Goal: Task Accomplishment & Management: Manage account settings

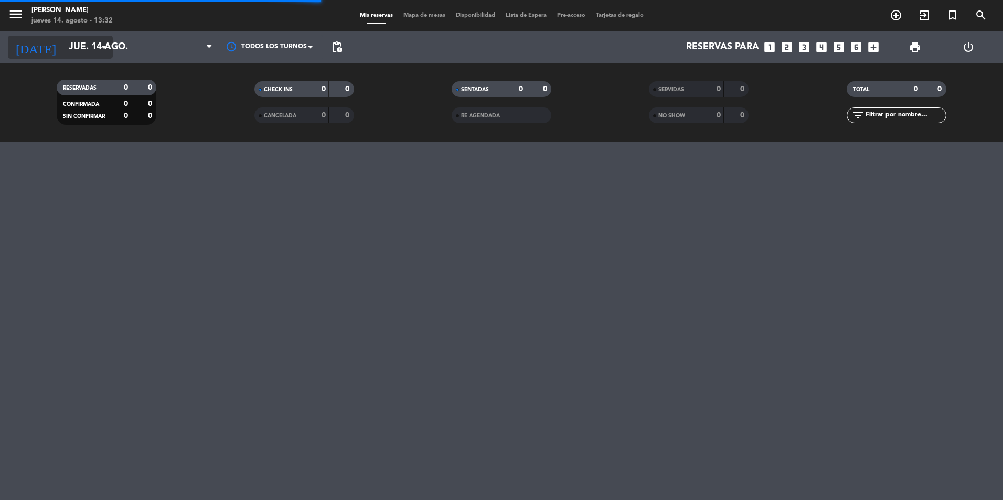
click at [89, 44] on input "jue. 14 ago." at bounding box center [124, 47] width 122 height 21
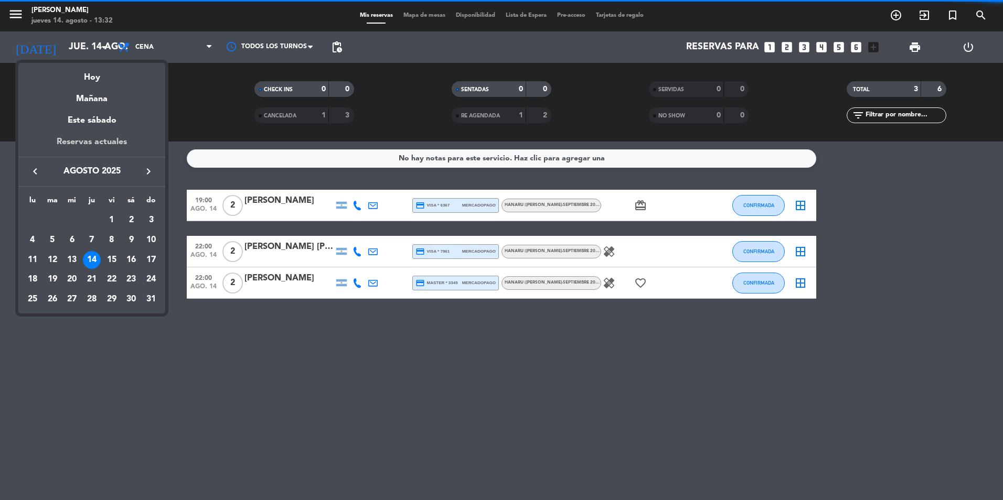
click at [113, 146] on div "Reservas actuales" at bounding box center [91, 146] width 147 height 22
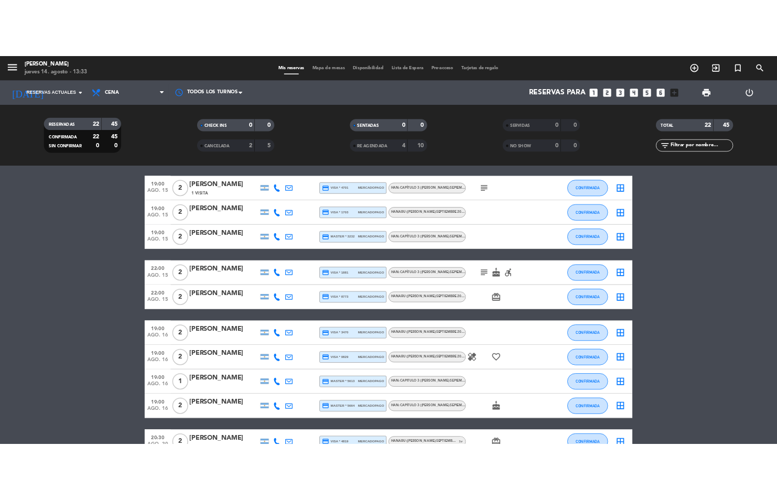
scroll to position [157, 0]
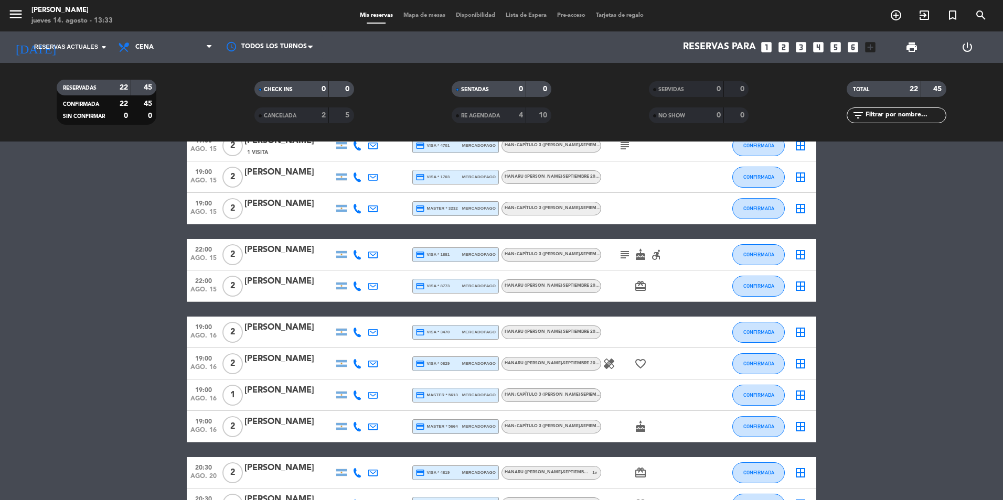
click at [296, 430] on div at bounding box center [288, 434] width 89 height 8
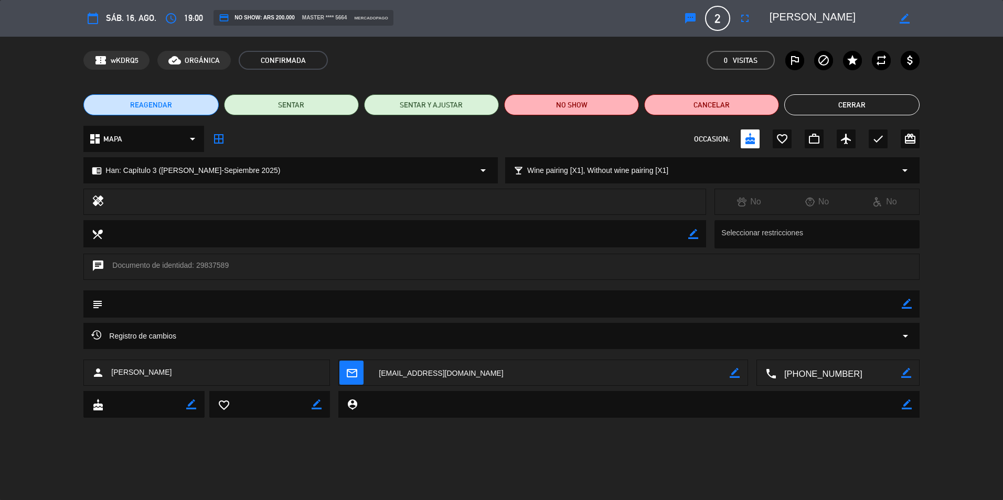
click at [124, 103] on button "REAGENDAR" at bounding box center [150, 104] width 135 height 21
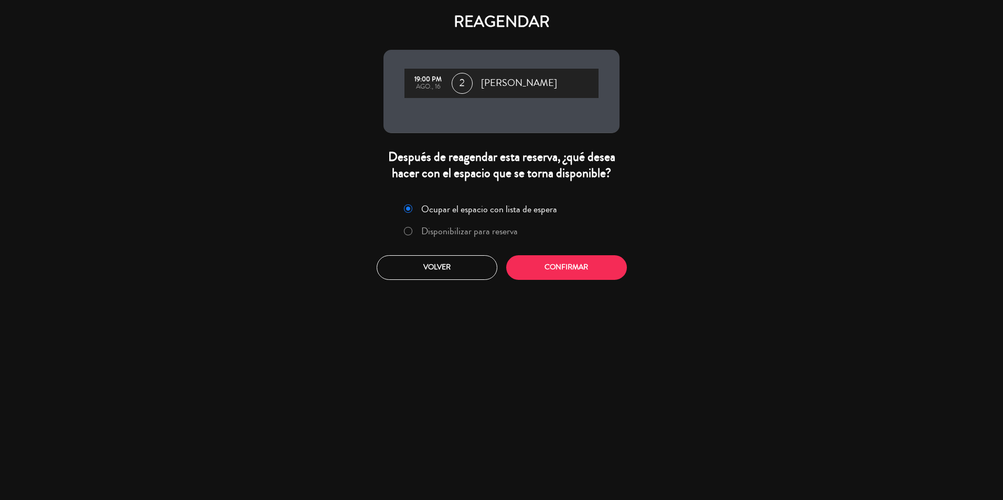
click at [475, 239] on label "Disponibilizar para reserva" at bounding box center [460, 231] width 125 height 19
click at [551, 257] on button "Confirmar" at bounding box center [566, 267] width 121 height 25
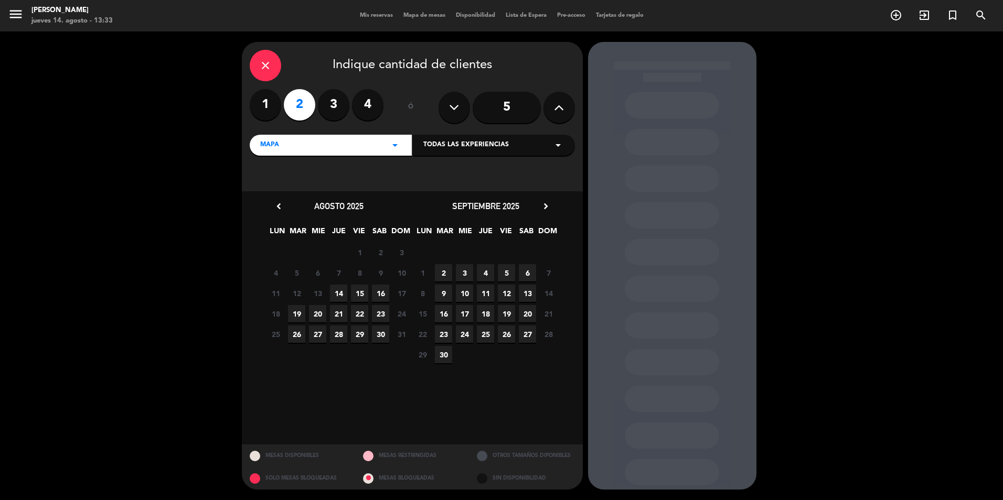
click at [359, 294] on span "15" at bounding box center [359, 293] width 17 height 17
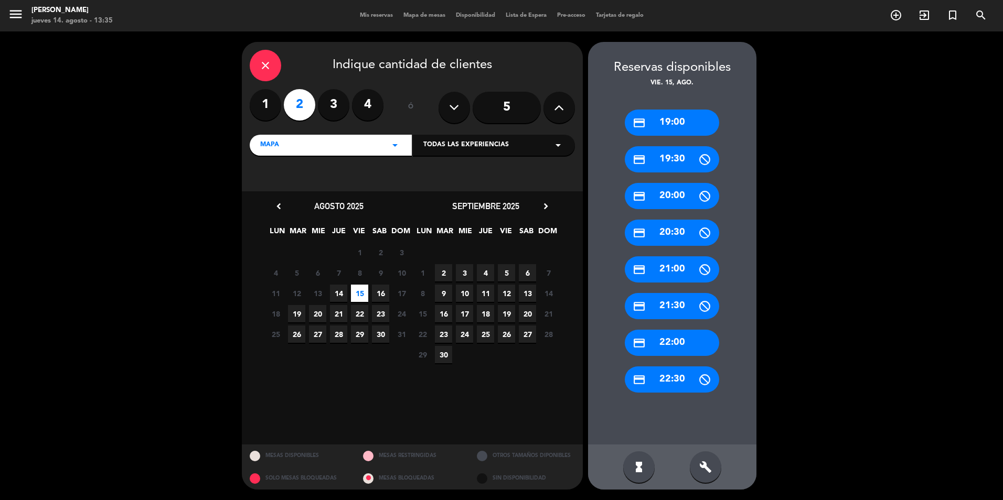
click at [666, 117] on div "credit_card 19:00" at bounding box center [672, 123] width 94 height 26
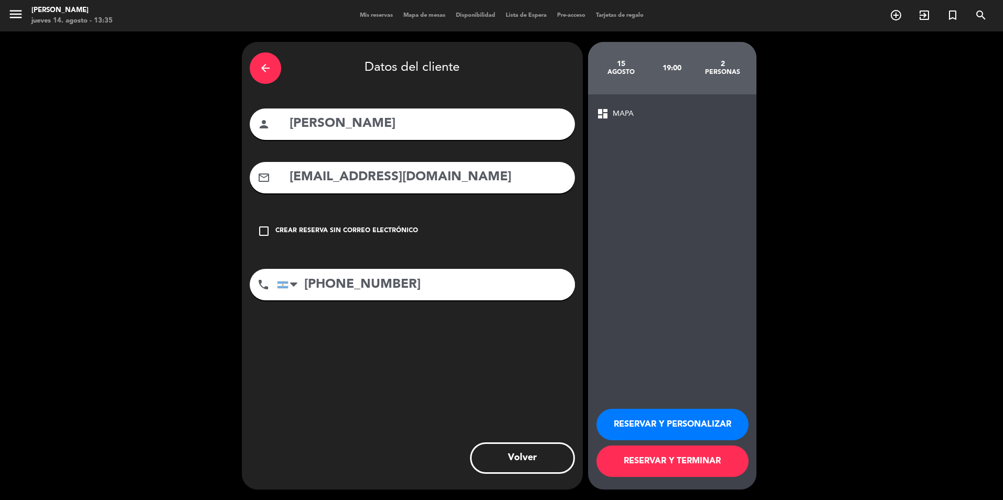
click at [695, 427] on button "RESERVAR Y PERSONALIZAR" at bounding box center [672, 424] width 152 height 31
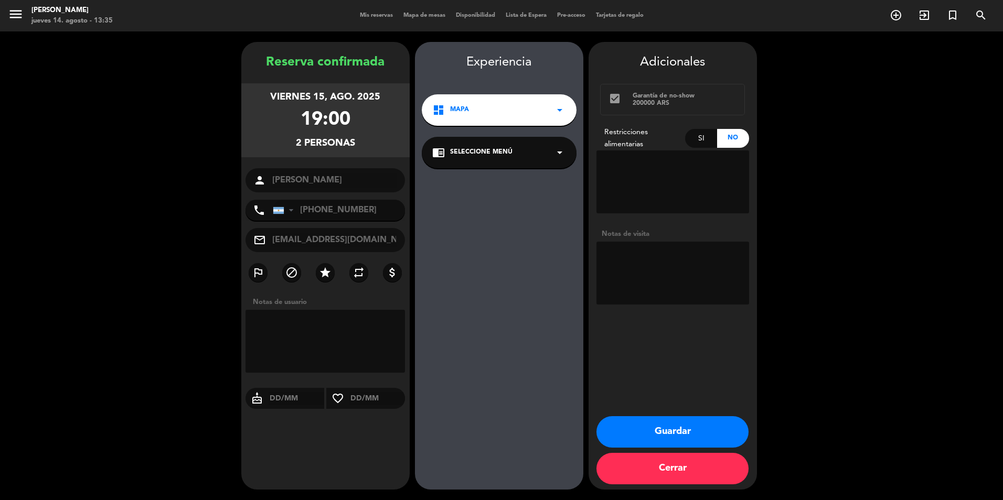
click at [548, 166] on div "chrome_reader_mode Seleccione Menú arrow_drop_down" at bounding box center [499, 152] width 155 height 31
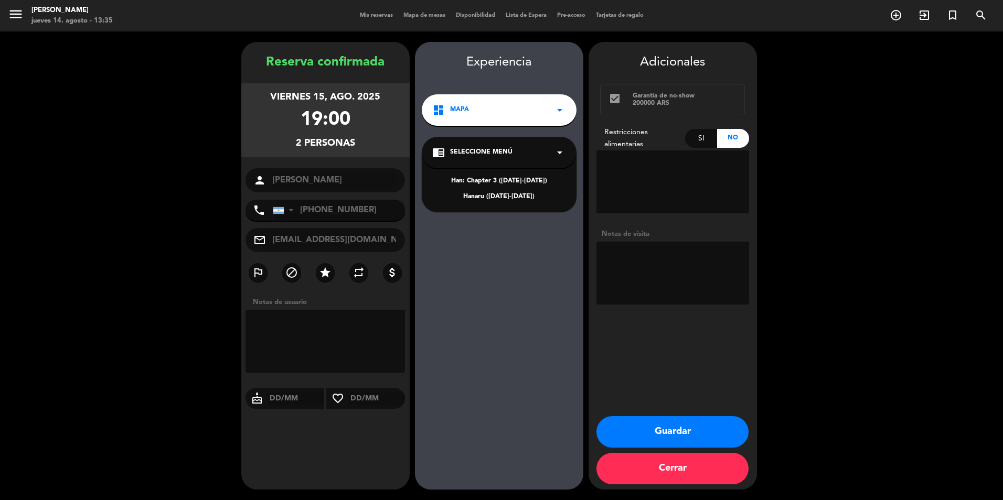
click at [515, 177] on div "Han: Chapter 3 ([DATE]-[DATE])" at bounding box center [499, 181] width 134 height 10
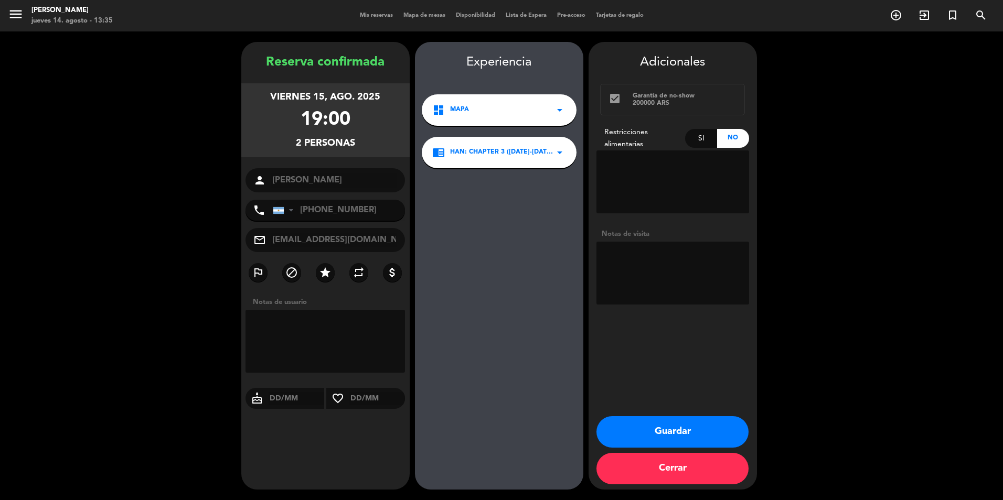
click at [670, 430] on button "Guardar" at bounding box center [672, 431] width 152 height 31
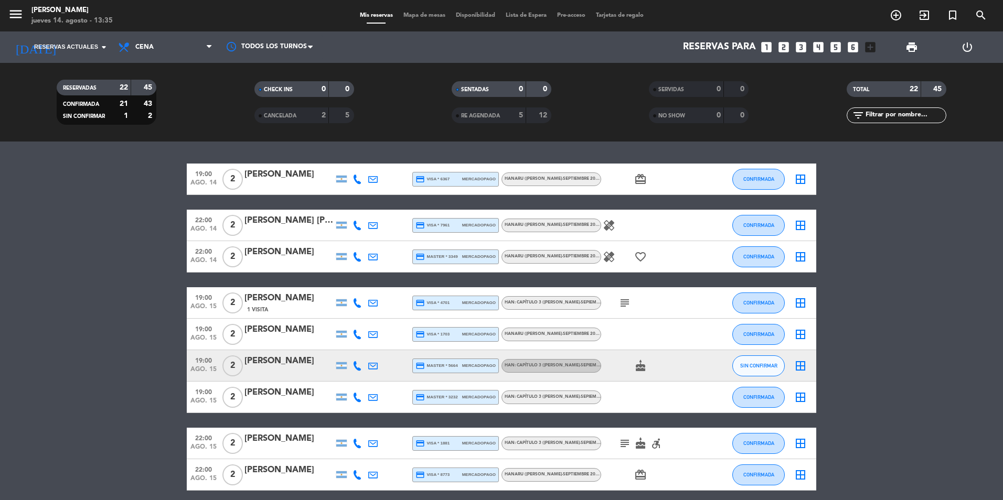
click at [306, 363] on div "[PERSON_NAME]" at bounding box center [288, 362] width 89 height 14
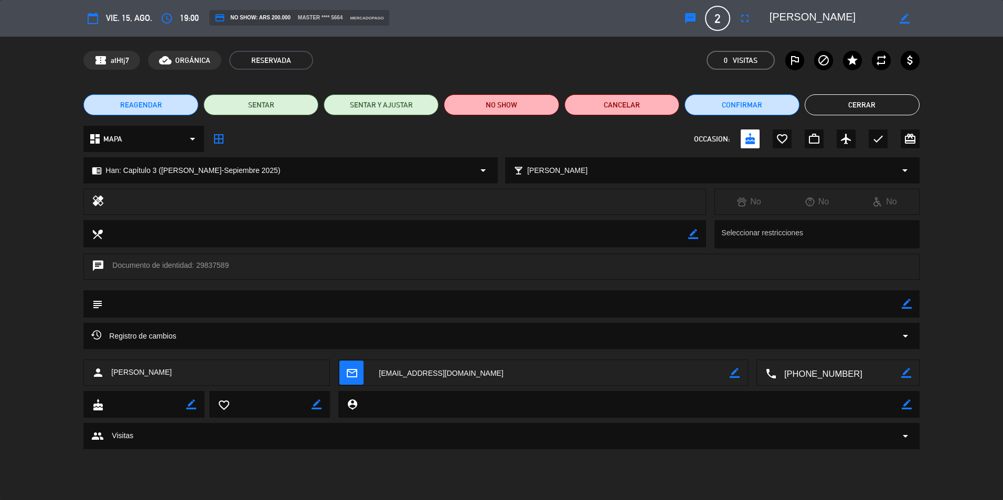
click at [615, 179] on div "local_bar Elegir maridaje arrow_drop_down" at bounding box center [712, 170] width 413 height 25
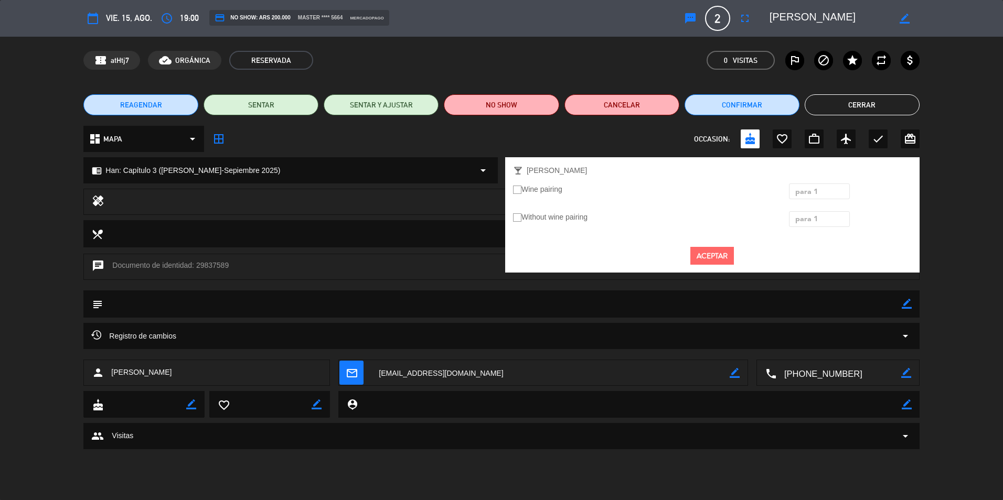
click at [532, 185] on label "Wine pairing" at bounding box center [537, 190] width 49 height 12
click at [520, 186] on input "Wine pairing" at bounding box center [516, 189] width 7 height 7
radio input "true"
drag, startPoint x: 539, startPoint y: 195, endPoint x: 535, endPoint y: 190, distance: 5.6
click at [538, 194] on label "Wine pairing" at bounding box center [537, 190] width 49 height 12
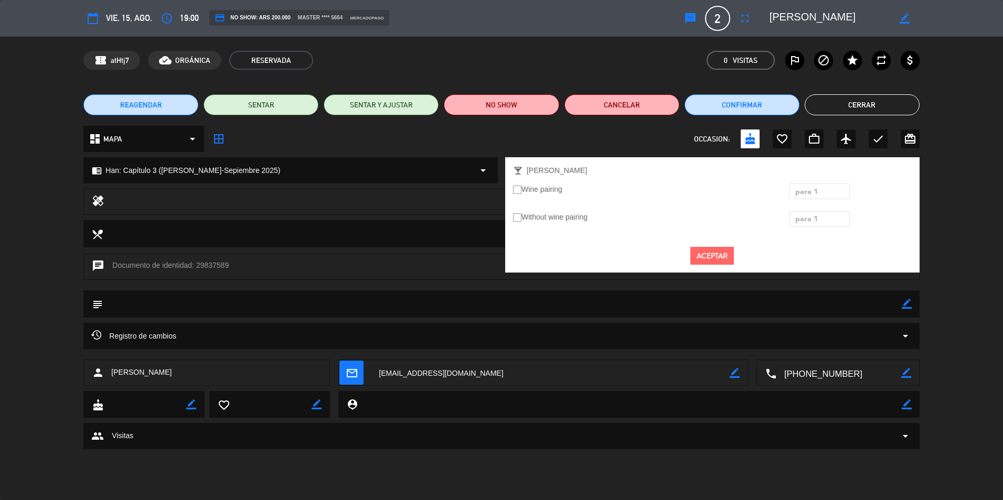
click at [520, 192] on input "Wine pairing" at bounding box center [516, 189] width 7 height 7
click at [541, 214] on label "Without wine pairing" at bounding box center [550, 217] width 74 height 12
click at [520, 214] on input "Without wine pairing" at bounding box center [516, 216] width 7 height 7
radio input "true"
click at [530, 188] on label "Wine pairing" at bounding box center [537, 190] width 49 height 12
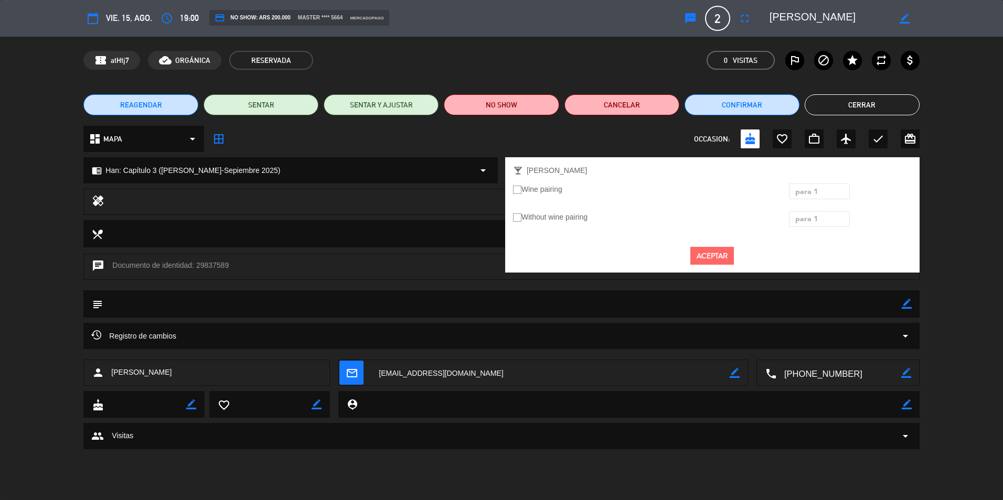
click at [520, 188] on input "Wine pairing" at bounding box center [516, 189] width 7 height 7
radio input "true"
click at [516, 190] on ins at bounding box center [517, 190] width 8 height 9
click at [516, 190] on input "Wine pairing" at bounding box center [516, 189] width 7 height 7
click at [558, 221] on label "Without wine pairing" at bounding box center [550, 217] width 74 height 12
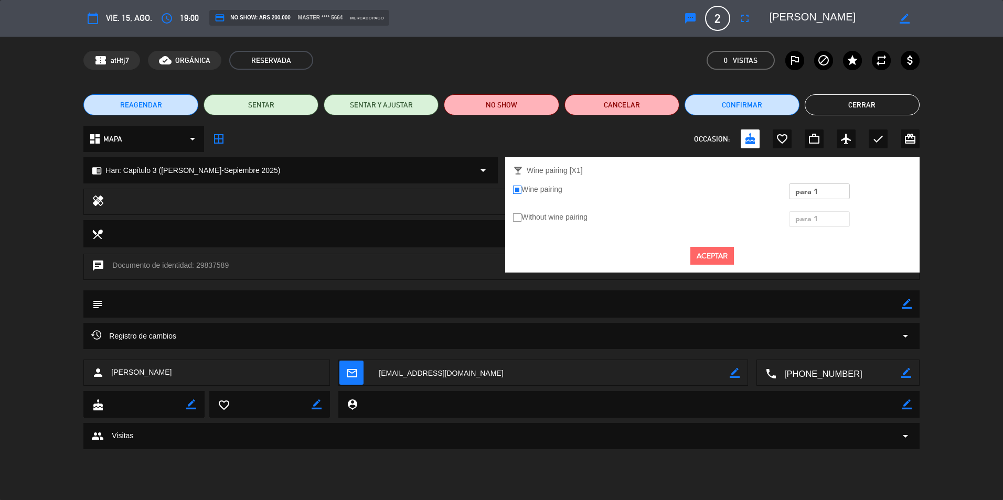
click at [520, 220] on input "Without wine pairing" at bounding box center [516, 216] width 7 height 7
radio input "true"
click at [515, 218] on ins at bounding box center [517, 217] width 8 height 9
click at [515, 218] on input "Without wine pairing" at bounding box center [516, 216] width 7 height 7
click at [689, 259] on div "Aceptar" at bounding box center [712, 256] width 399 height 34
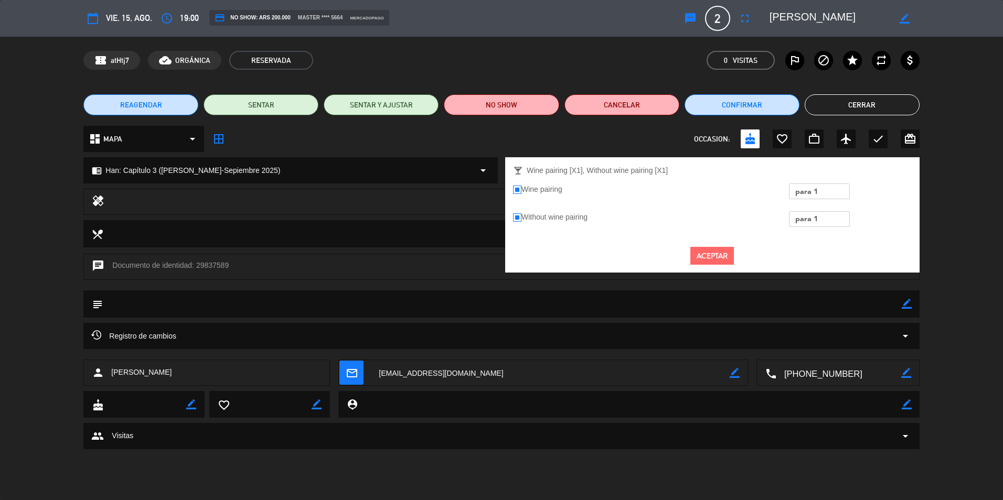
click at [734, 252] on button "Aceptar" at bounding box center [712, 256] width 44 height 18
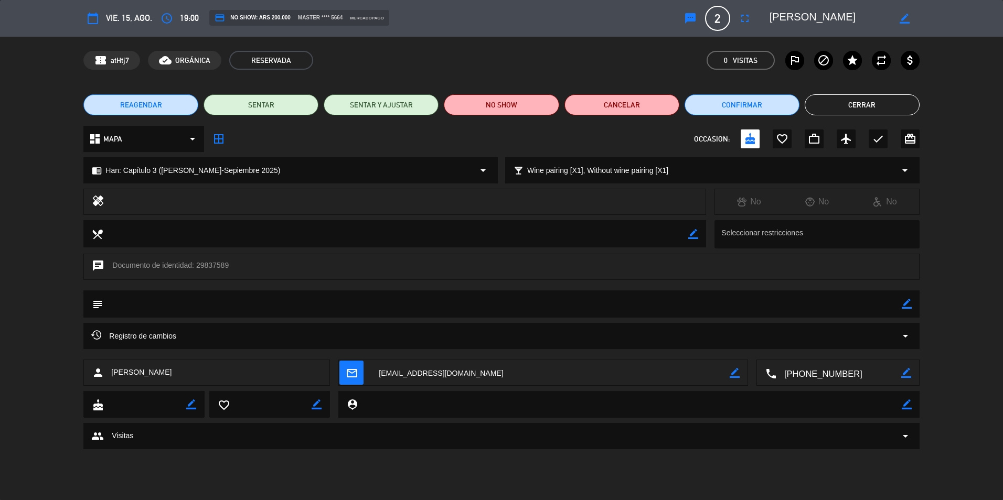
click at [842, 110] on button "Cerrar" at bounding box center [862, 104] width 115 height 21
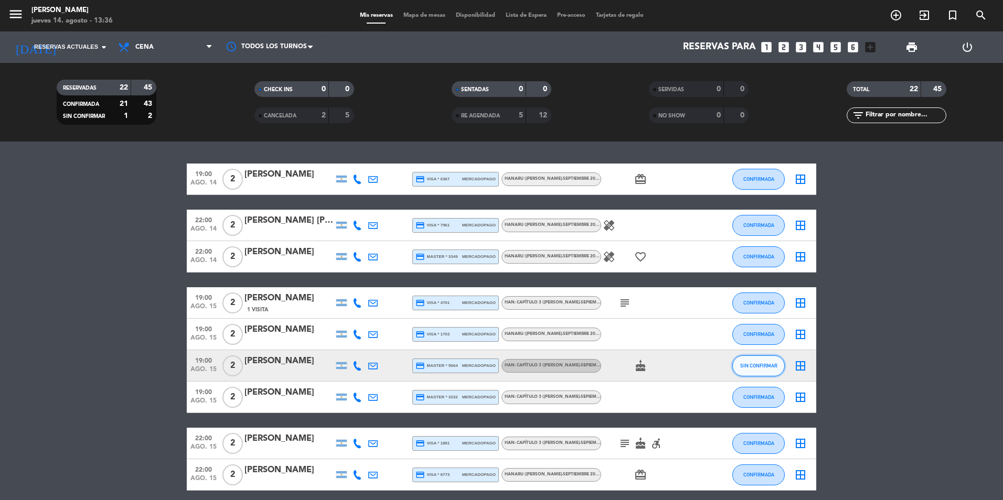
click at [768, 374] on button "SIN CONFIRMAR" at bounding box center [758, 366] width 52 height 21
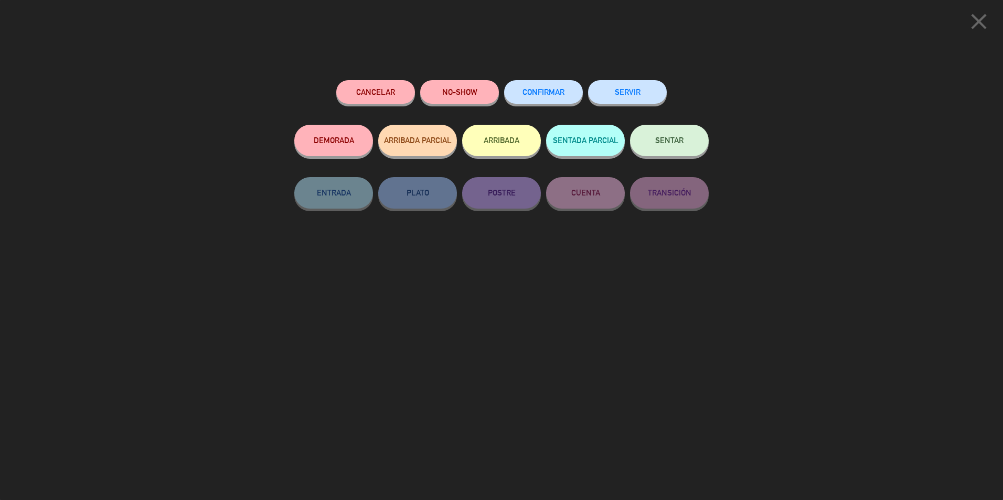
click at [568, 93] on button "CONFIRMAR" at bounding box center [543, 92] width 79 height 24
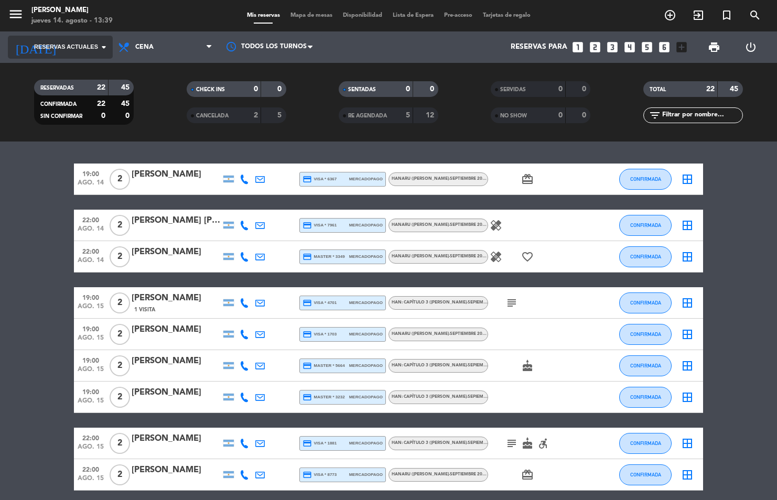
click at [105, 48] on icon "arrow_drop_down" at bounding box center [104, 47] width 13 height 13
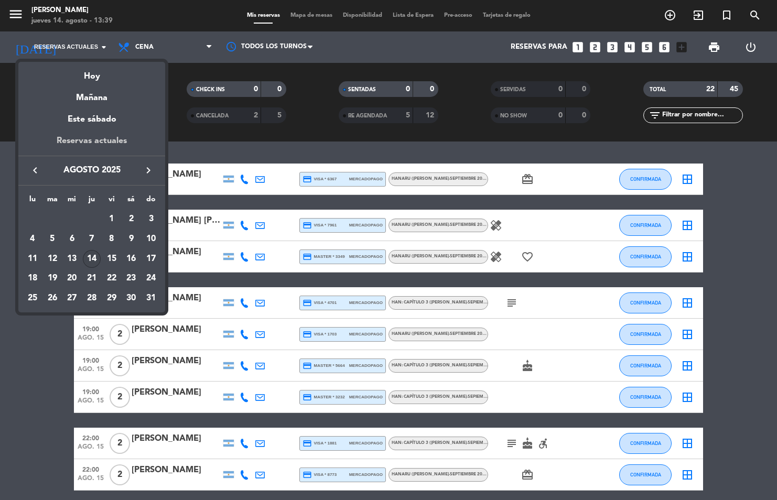
click at [106, 136] on div "Reservas actuales" at bounding box center [91, 145] width 147 height 22
